Goal: Information Seeking & Learning: Learn about a topic

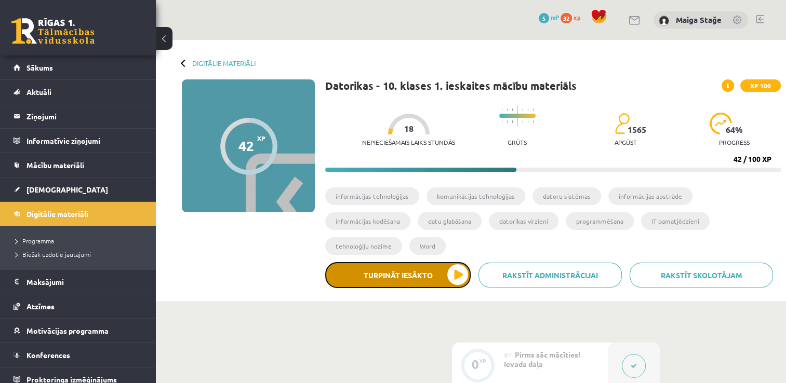
click at [382, 262] on button "Turpināt iesākto" at bounding box center [397, 275] width 145 height 26
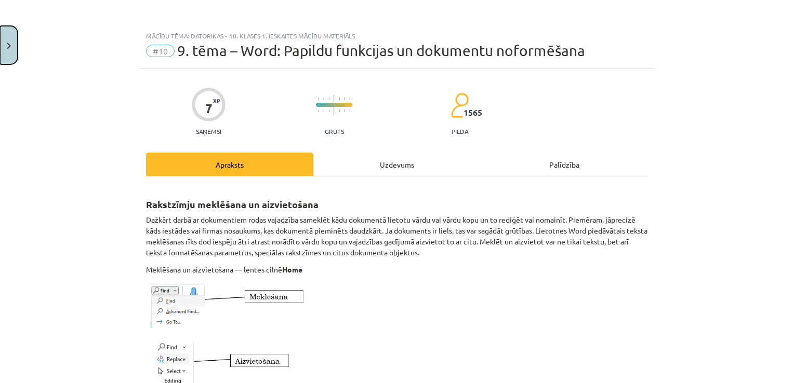
click at [9, 36] on button "Close" at bounding box center [9, 45] width 18 height 38
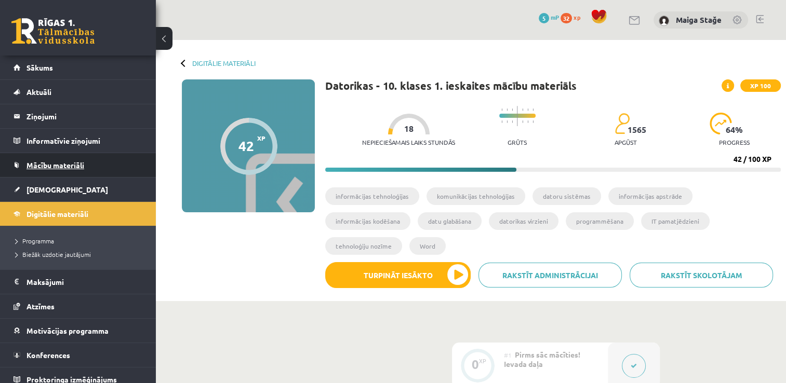
click at [60, 159] on link "Mācību materiāli" at bounding box center [78, 165] width 129 height 24
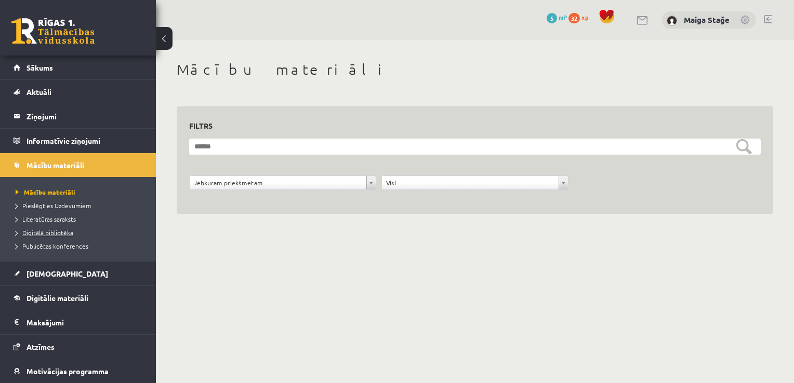
click at [67, 232] on span "Digitālā bibliotēka" at bounding box center [45, 233] width 58 height 8
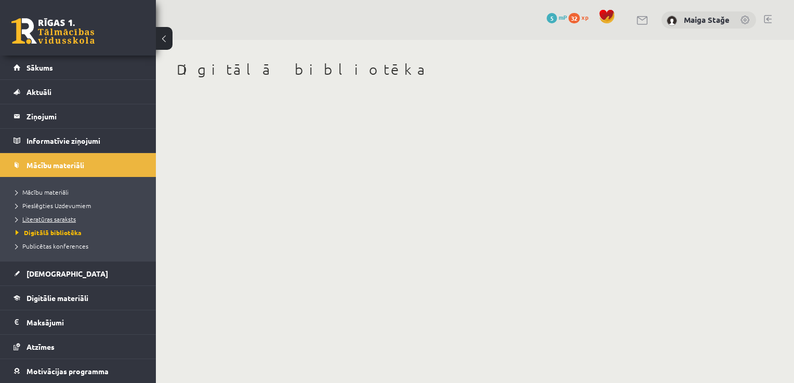
click at [61, 215] on link "Literatūras saraksts" at bounding box center [81, 219] width 130 height 9
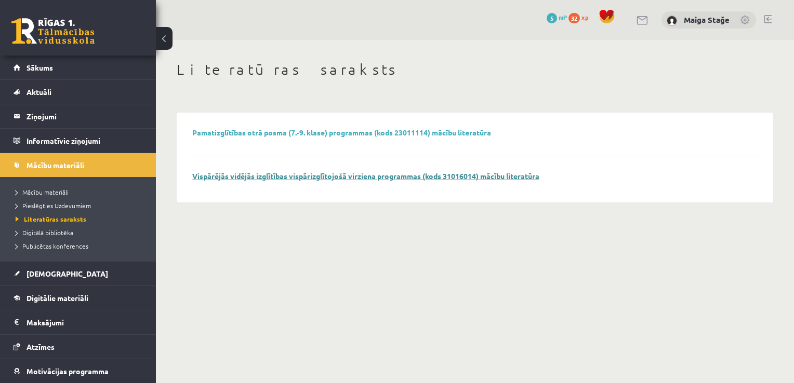
click at [279, 173] on link "Vispārējās vidējās izglītības vispārizglītojošā virziena programmas (kods 31016…" at bounding box center [365, 175] width 347 height 9
click at [32, 209] on link "Pieslēgties Uzdevumiem" at bounding box center [81, 205] width 130 height 9
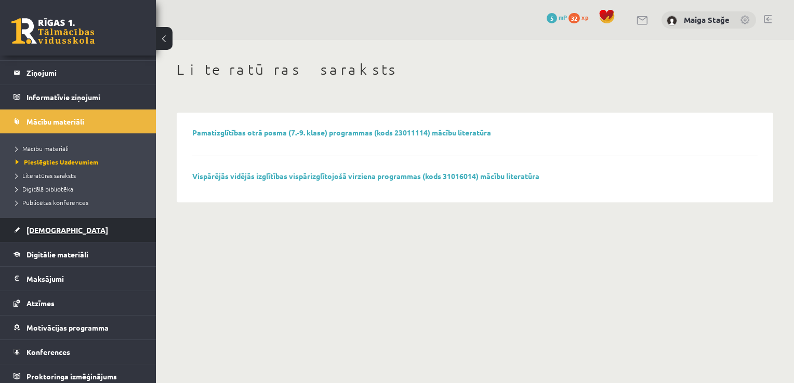
scroll to position [47, 0]
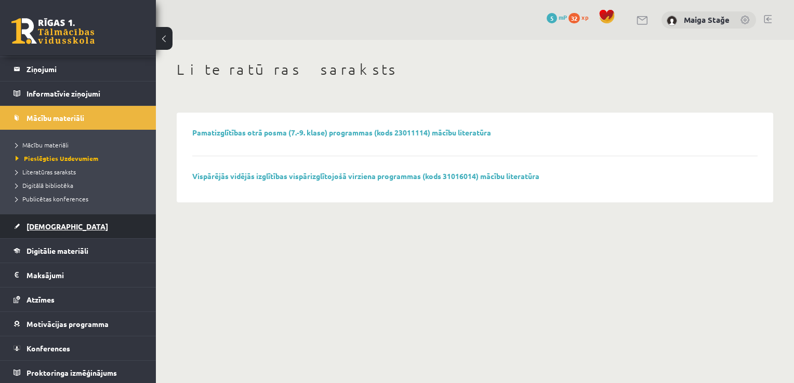
click at [58, 230] on link "[DEMOGRAPHIC_DATA]" at bounding box center [78, 227] width 129 height 24
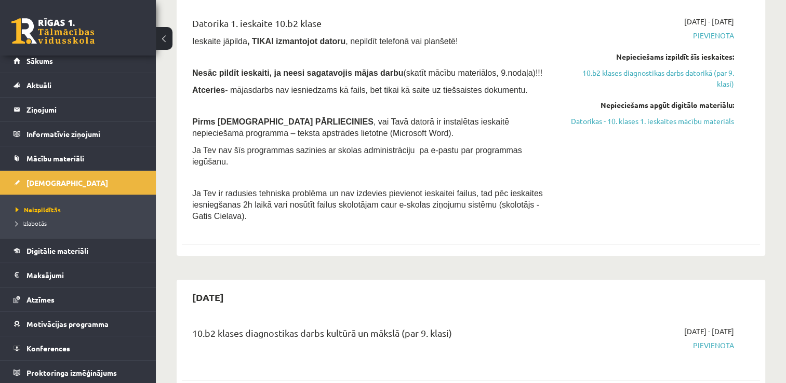
scroll to position [208, 0]
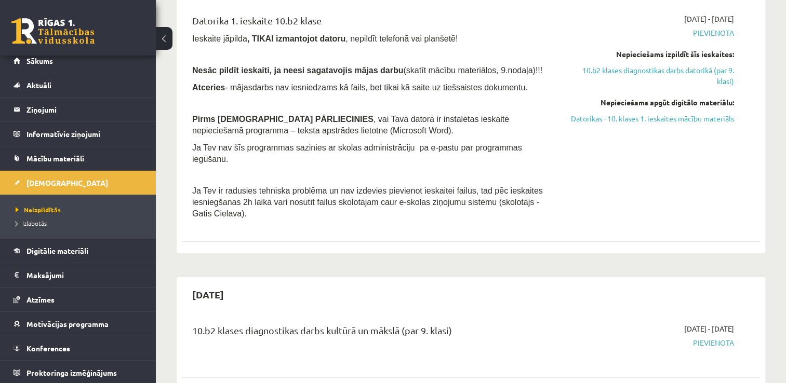
click at [143, 209] on ul "Neizpildītās [GEOGRAPHIC_DATA]" at bounding box center [78, 217] width 156 height 44
click at [63, 259] on link "Digitālie materiāli" at bounding box center [78, 251] width 129 height 24
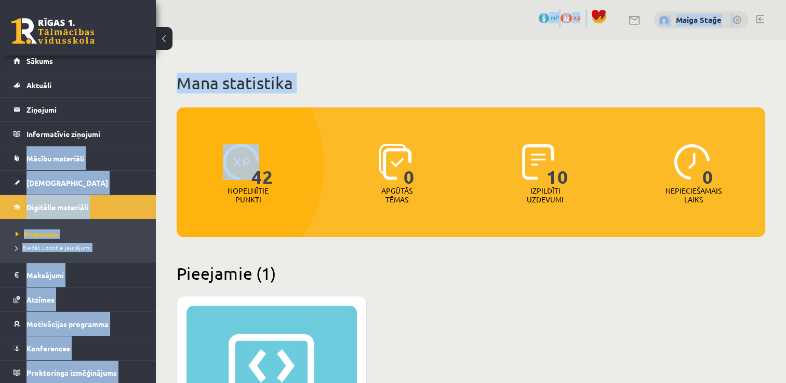
click at [0, 165] on html "0 Dāvanas 5 mP 32 xp Maiga Stağe Sākums Aktuāli Kā mācīties eSKOLĀ Kontakti Nor…" at bounding box center [393, 191] width 786 height 383
drag, startPoint x: -2, startPoint y: 165, endPoint x: 96, endPoint y: 161, distance: 97.2
click at [96, 161] on link "Mācību materiāli" at bounding box center [78, 158] width 129 height 24
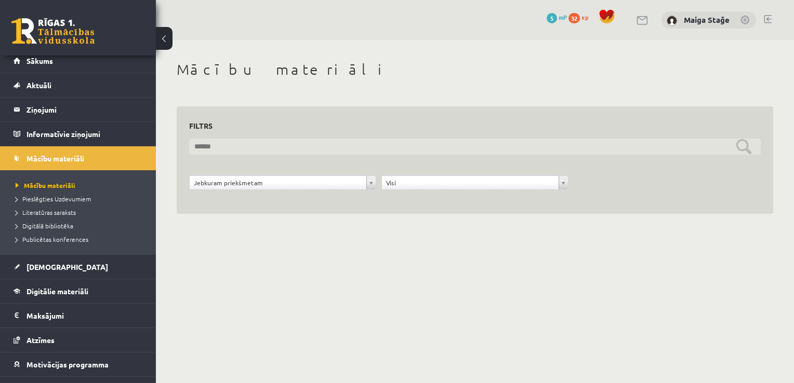
click at [262, 141] on input "text" at bounding box center [474, 147] width 571 height 16
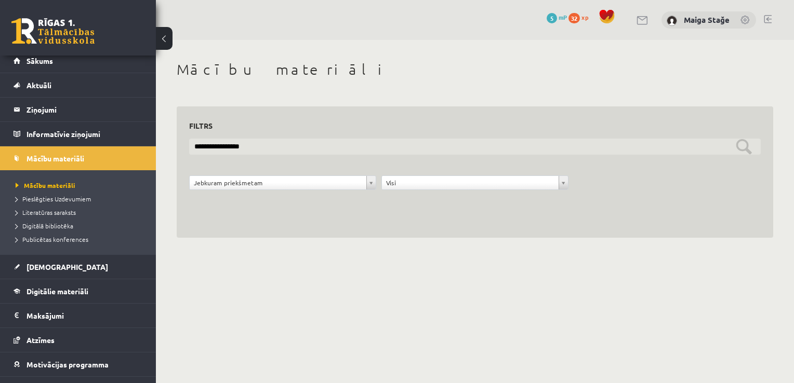
type input "**********"
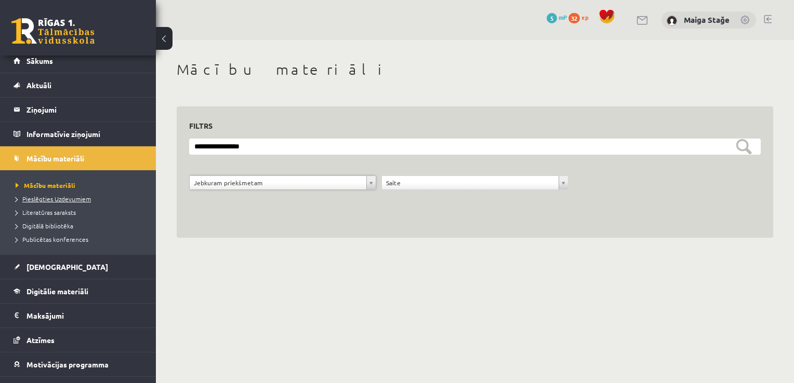
click at [35, 198] on span "Pieslēgties Uzdevumiem" at bounding box center [53, 199] width 75 height 8
